Goal: Task Accomplishment & Management: Manage account settings

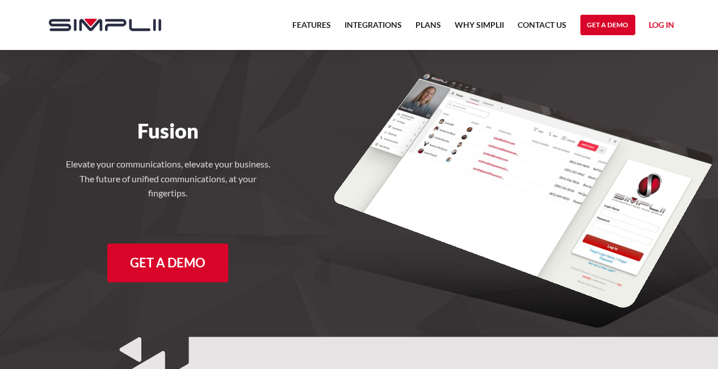
click at [666, 28] on link "Log in" at bounding box center [662, 26] width 26 height 17
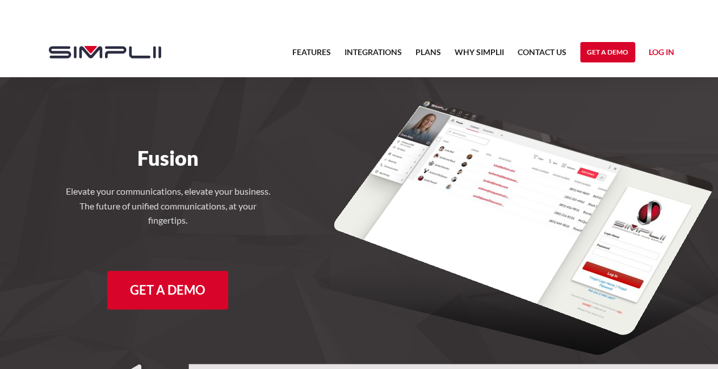
drag, startPoint x: 0, startPoint y: 0, endPoint x: 656, endPoint y: 53, distance: 658.6
click at [656, 53] on link "Log in" at bounding box center [662, 53] width 26 height 17
